Goal: Transaction & Acquisition: Purchase product/service

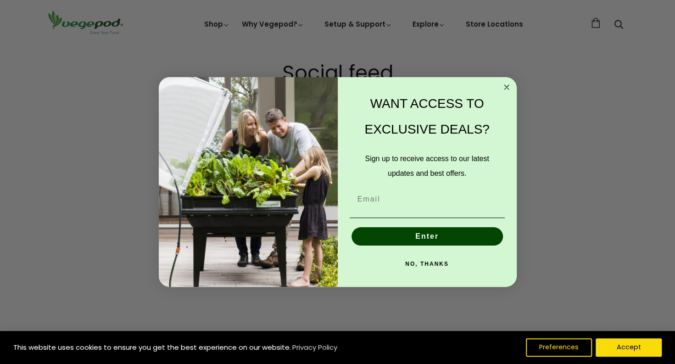
scroll to position [1629, 0]
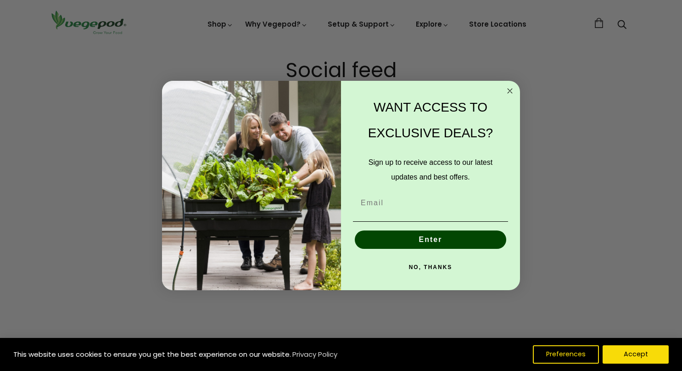
click at [508, 90] on circle "Close dialog" at bounding box center [510, 90] width 11 height 11
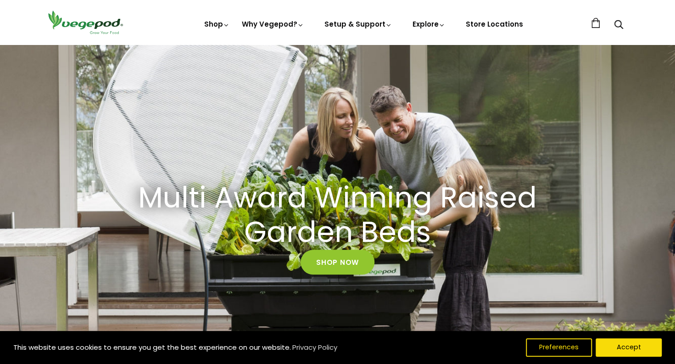
scroll to position [0, 0]
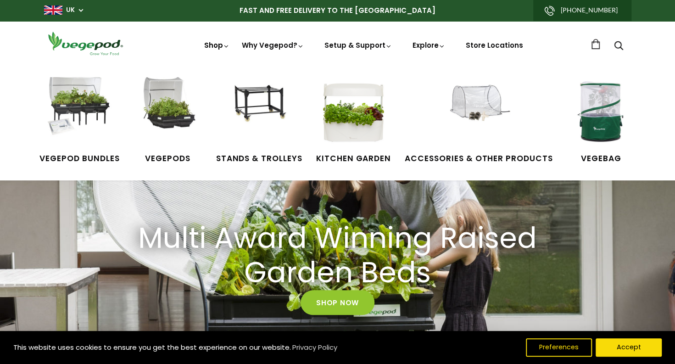
click at [216, 47] on link "Shop" at bounding box center [217, 57] width 26 height 35
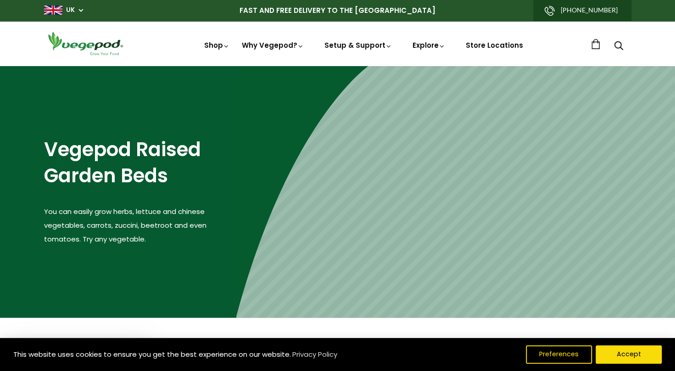
click at [452, 34] on div "Shop Vegepod Bundles Vegepods Stands & Trolleys Kitchen Garden Accessories & Ot…" at bounding box center [338, 43] width 588 height 26
